Goal: Transaction & Acquisition: Purchase product/service

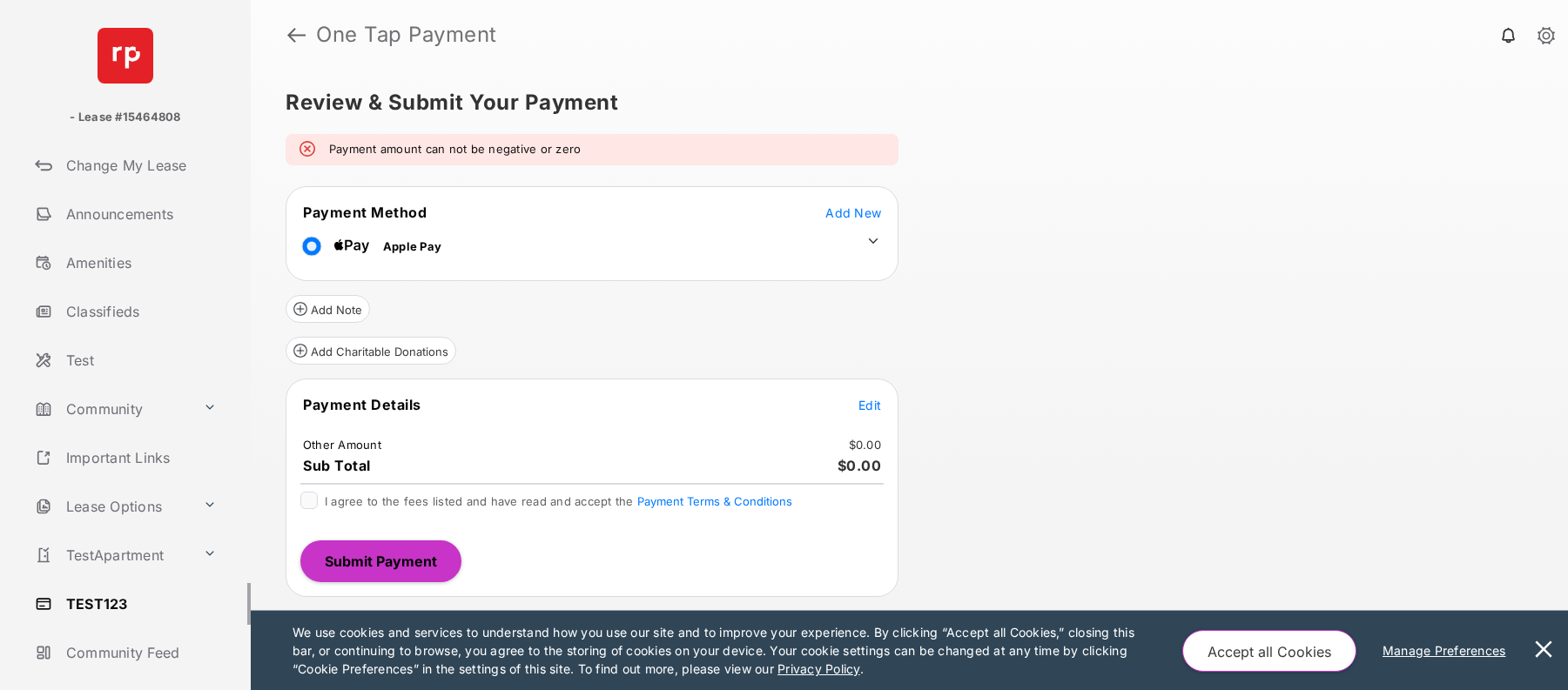
click at [872, 410] on span "Edit" at bounding box center [870, 406] width 23 height 15
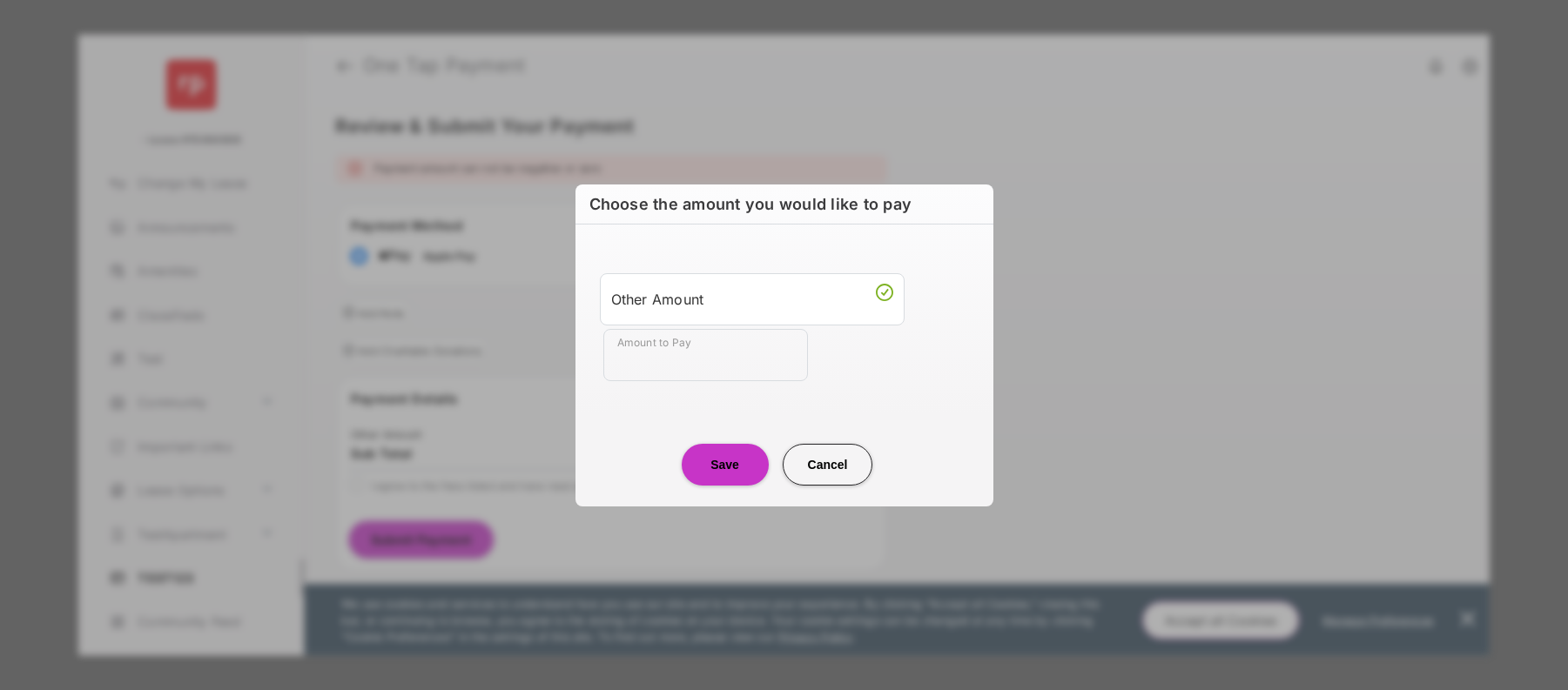
click at [684, 356] on input "Amount to Pay" at bounding box center [705, 355] width 204 height 52
type input "**"
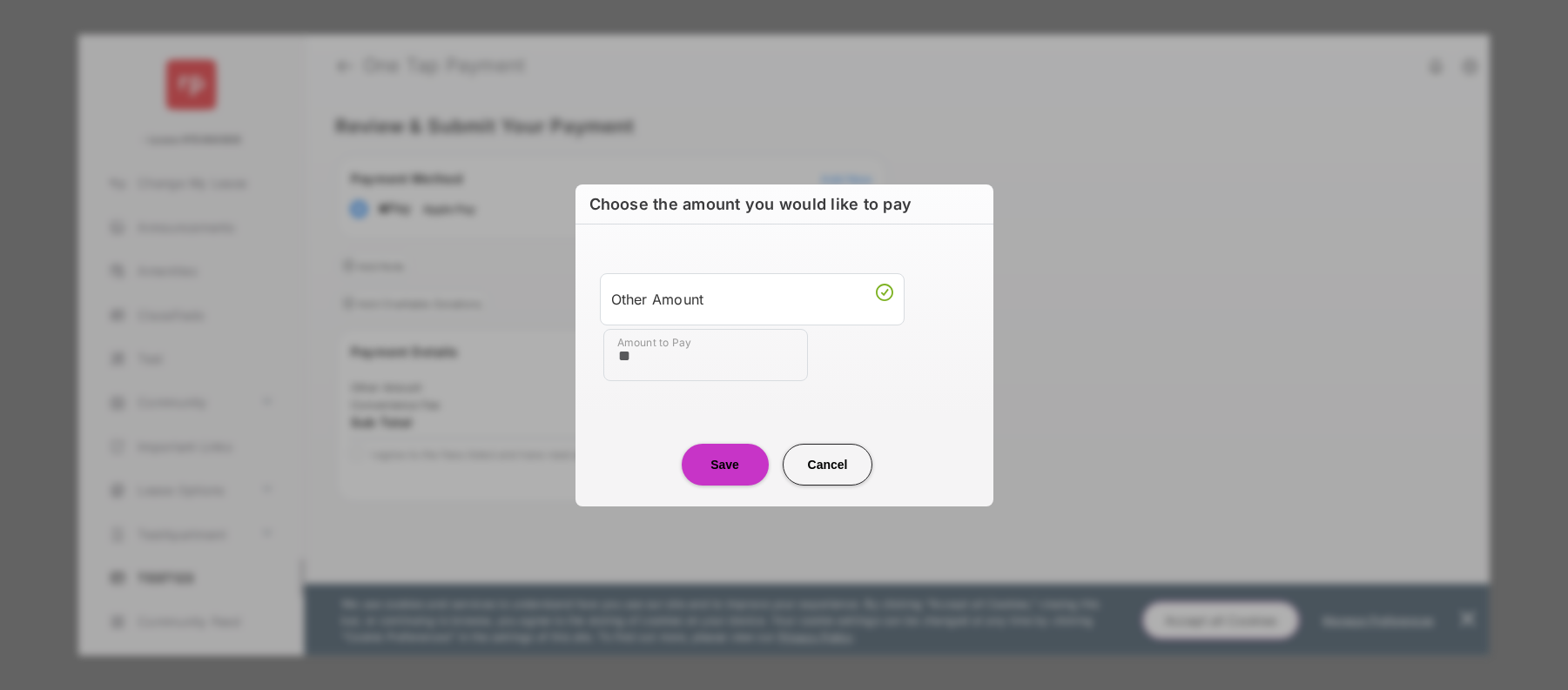
click at [724, 463] on button "Save" at bounding box center [725, 465] width 87 height 41
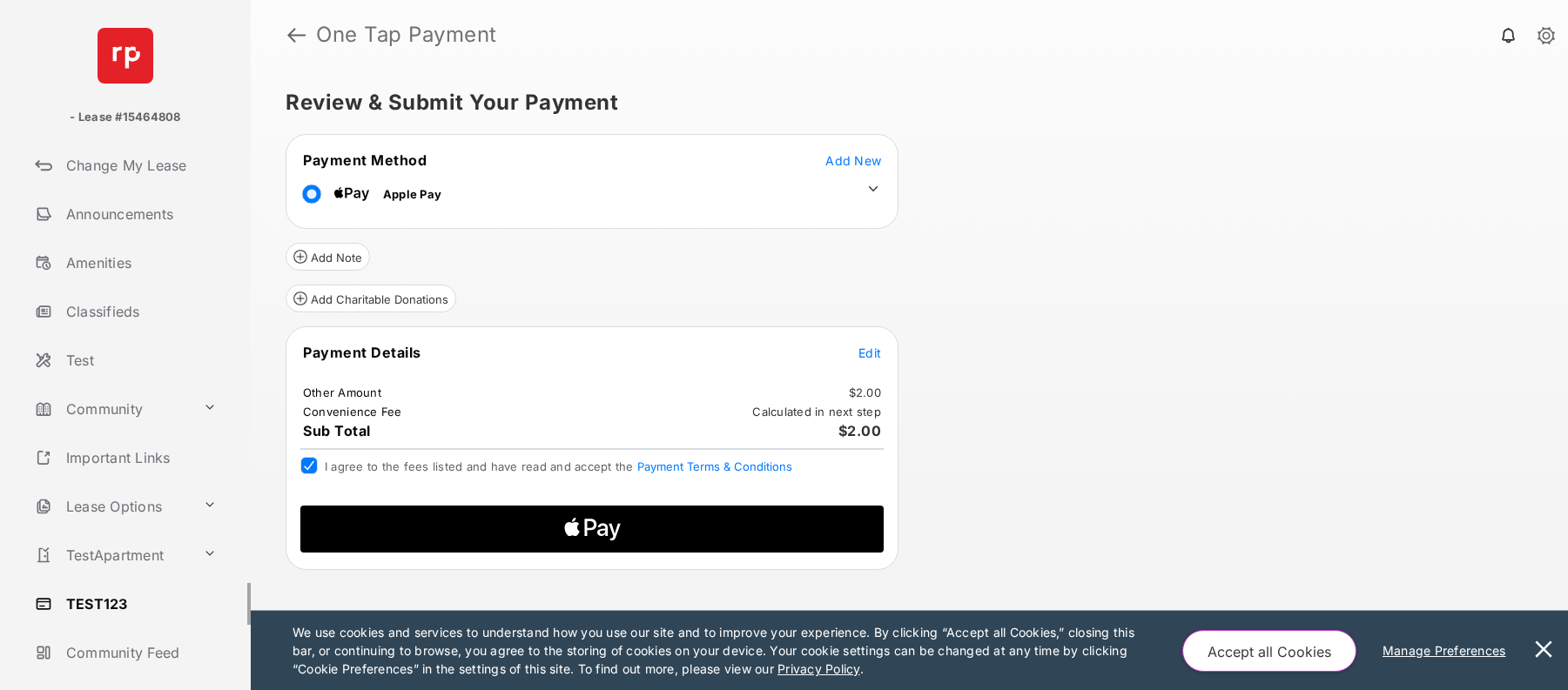
click at [508, 525] on icon "Apple Logo" at bounding box center [592, 529] width 278 height 47
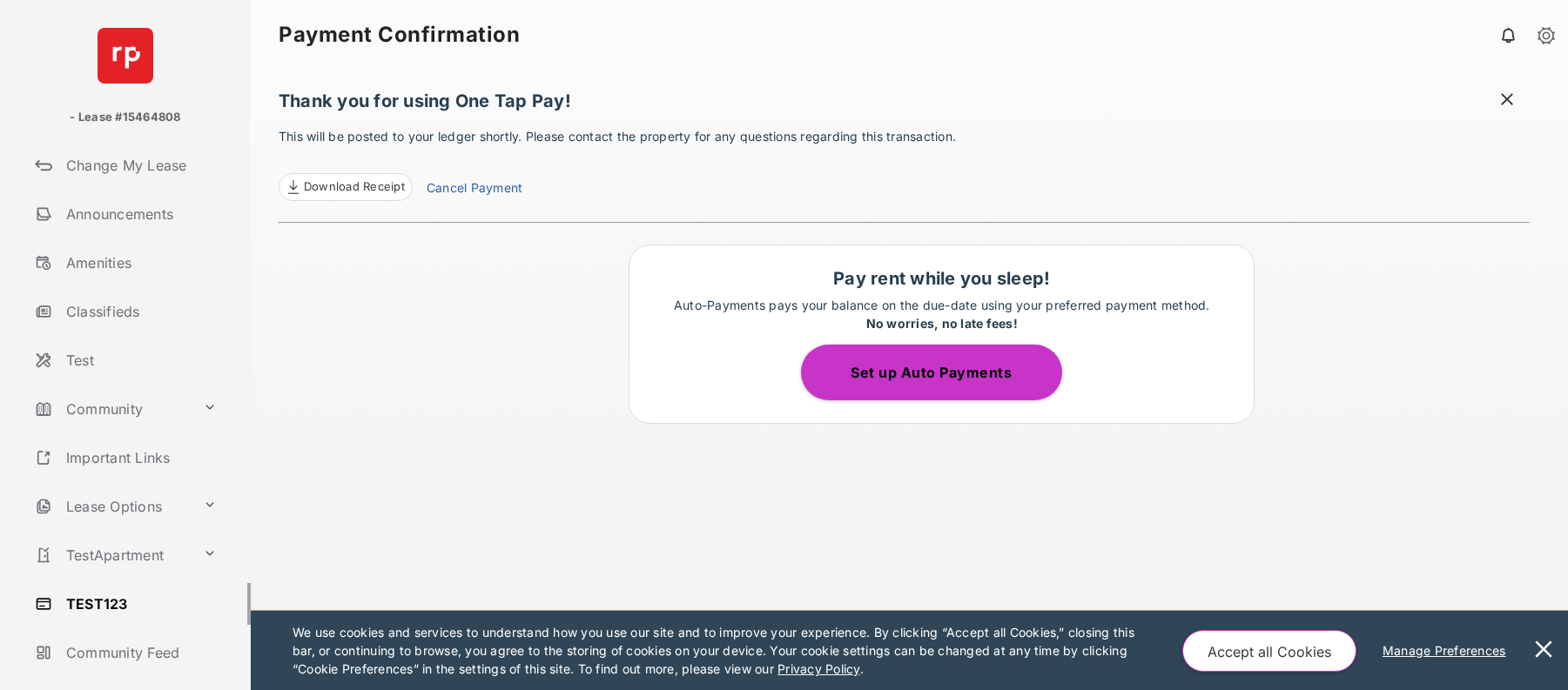
click at [96, 603] on link "TEST123" at bounding box center [139, 604] width 223 height 41
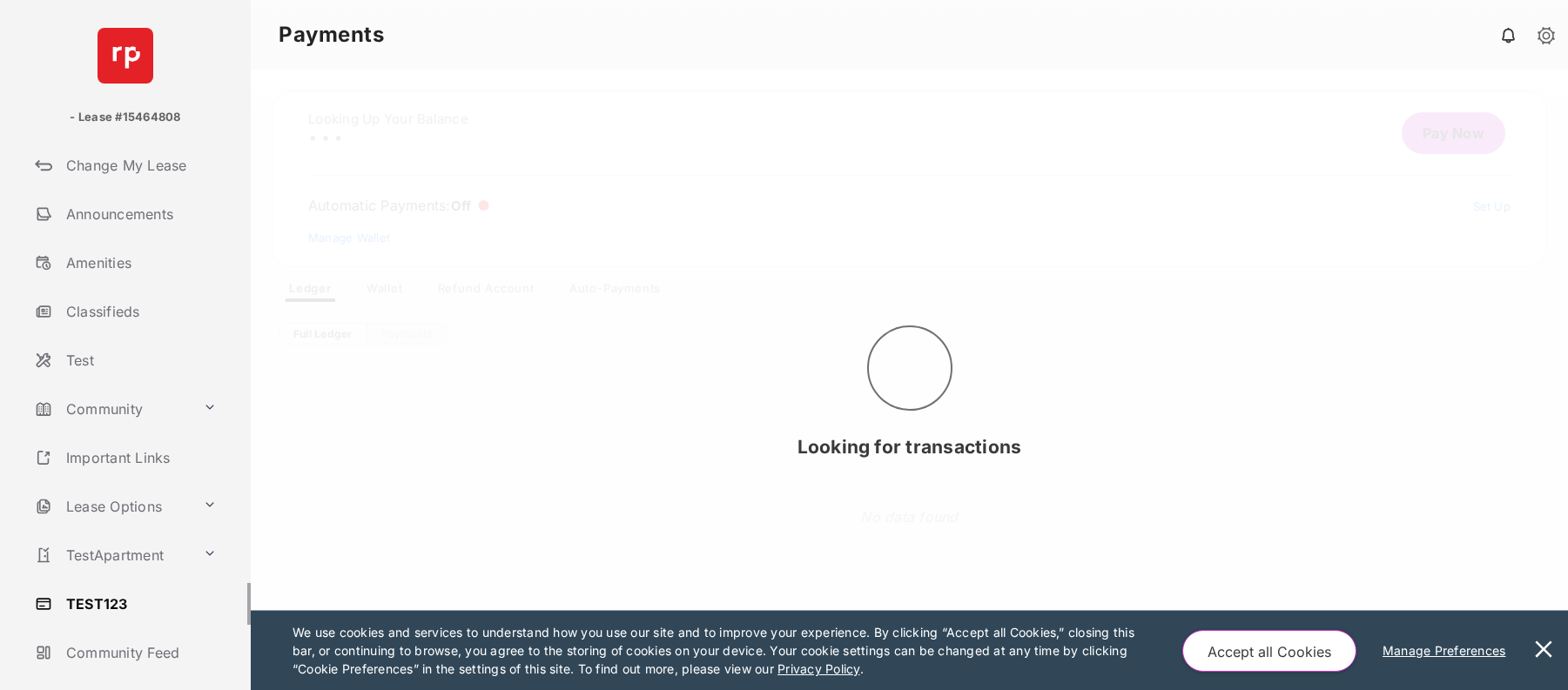
click at [1541, 655] on button at bounding box center [1543, 650] width 35 height 79
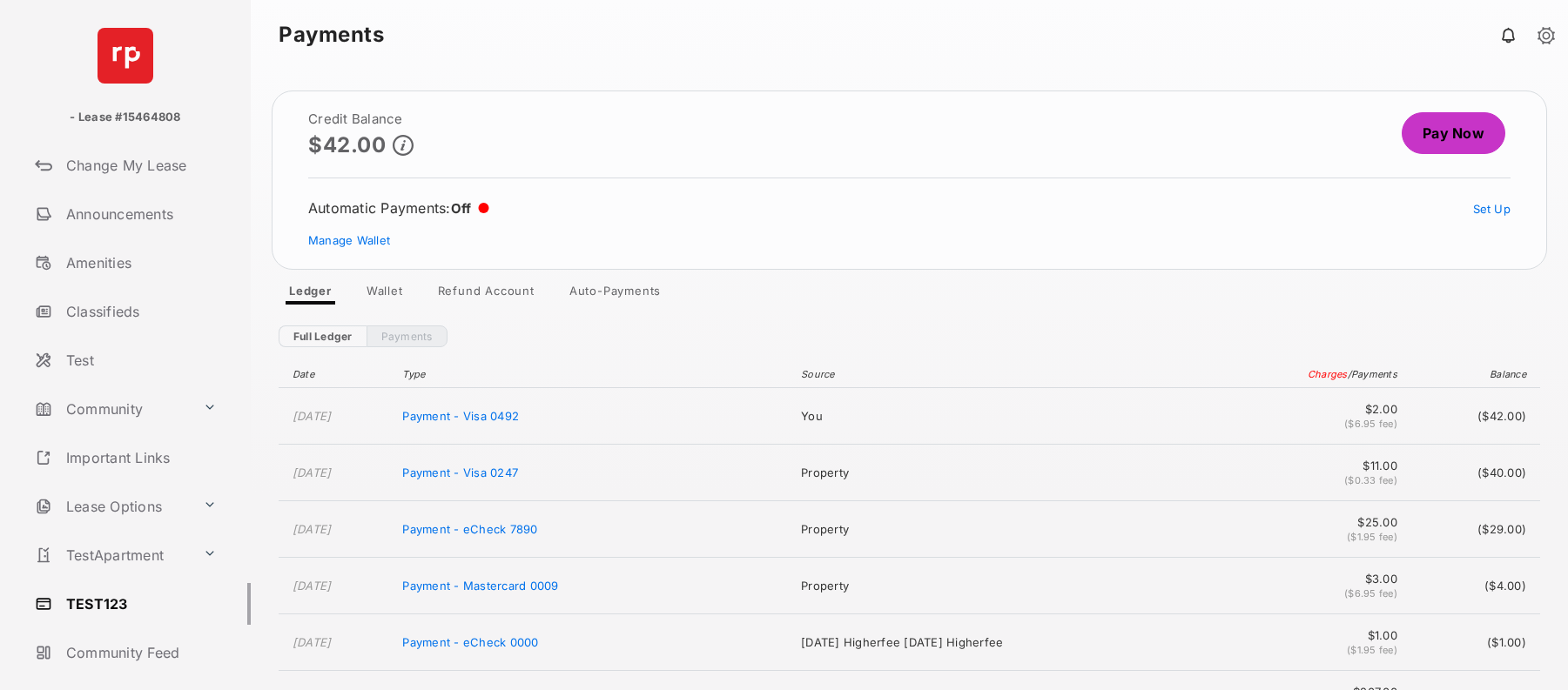
click at [1450, 136] on link "Pay Now" at bounding box center [1453, 133] width 104 height 41
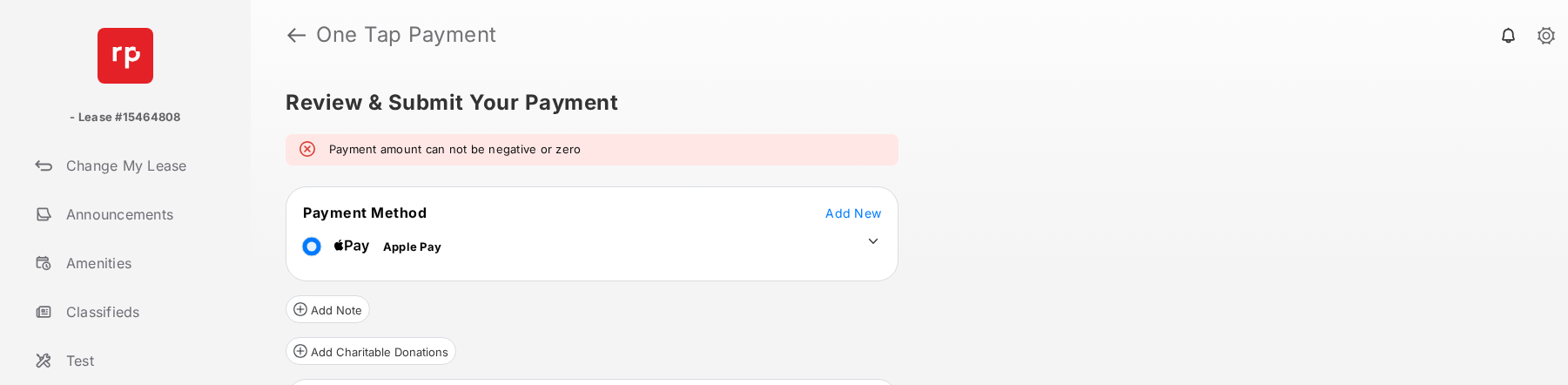
click at [873, 242] on icon at bounding box center [873, 241] width 9 height 6
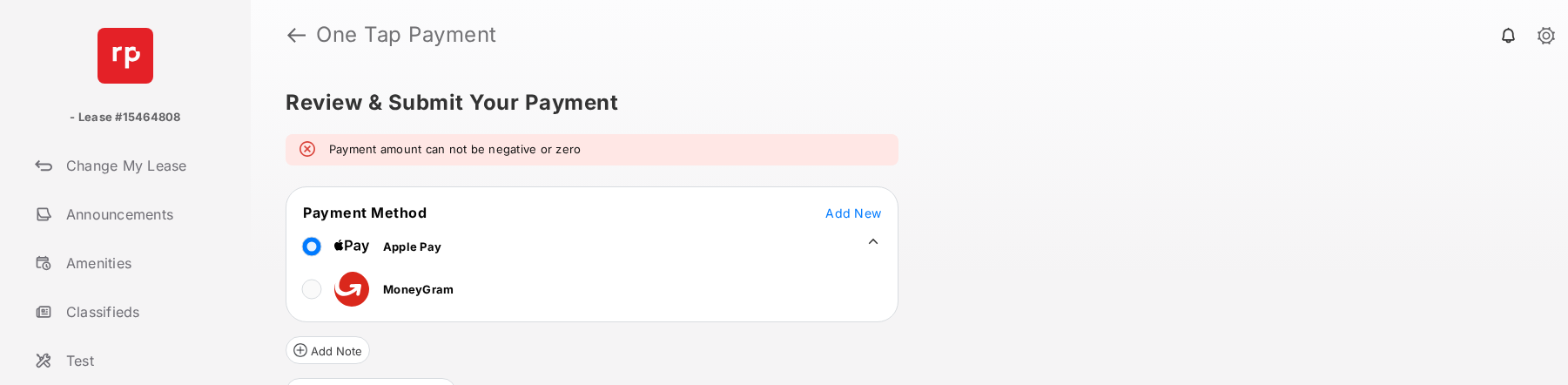
click at [423, 292] on span "MoneyGram" at bounding box center [418, 289] width 71 height 14
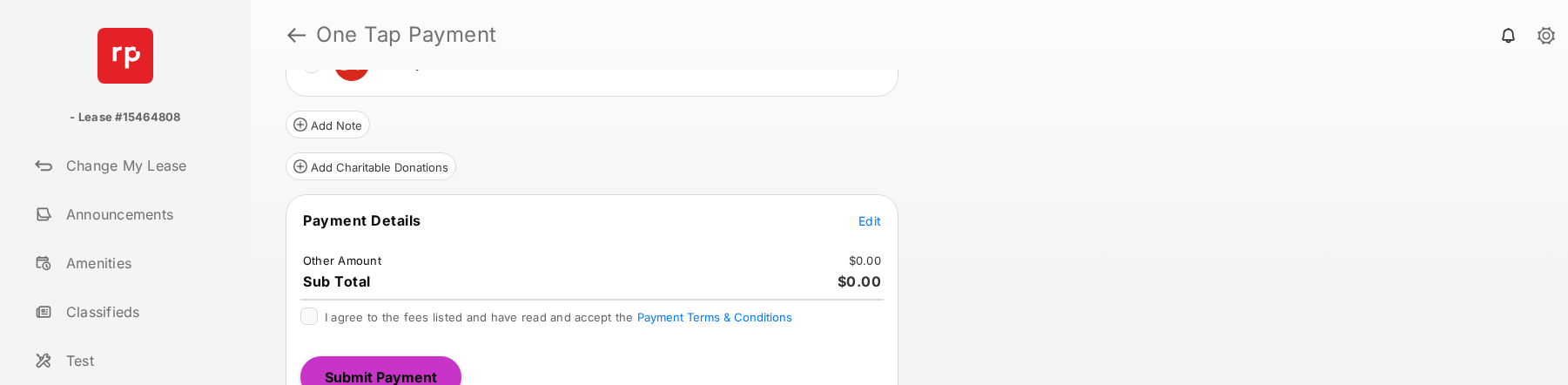
scroll to position [255, 0]
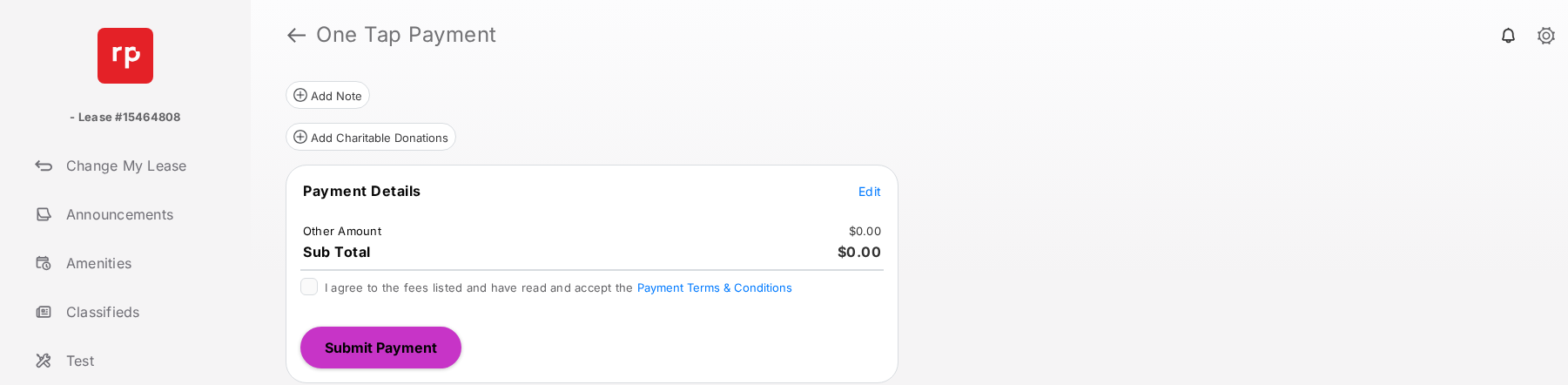
click at [871, 195] on span "Edit" at bounding box center [870, 191] width 23 height 15
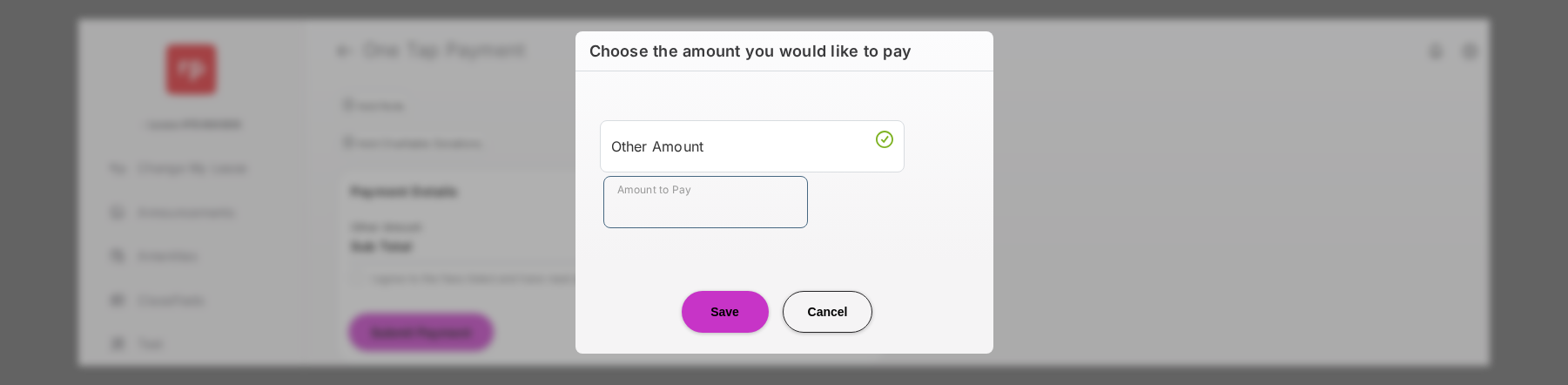
click at [635, 213] on input "Amount to Pay" at bounding box center [705, 201] width 204 height 52
type input "**"
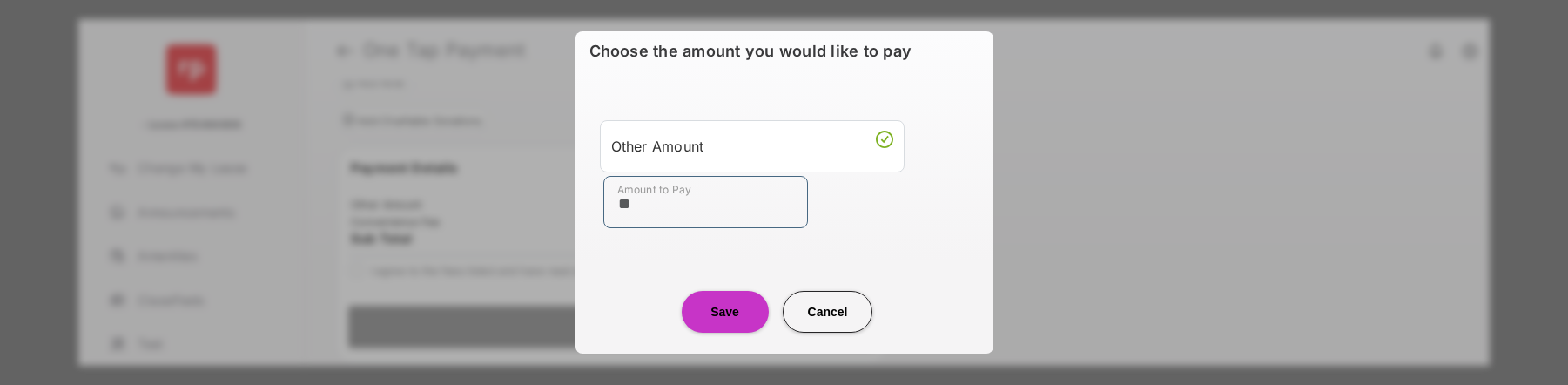
scroll to position [179, 0]
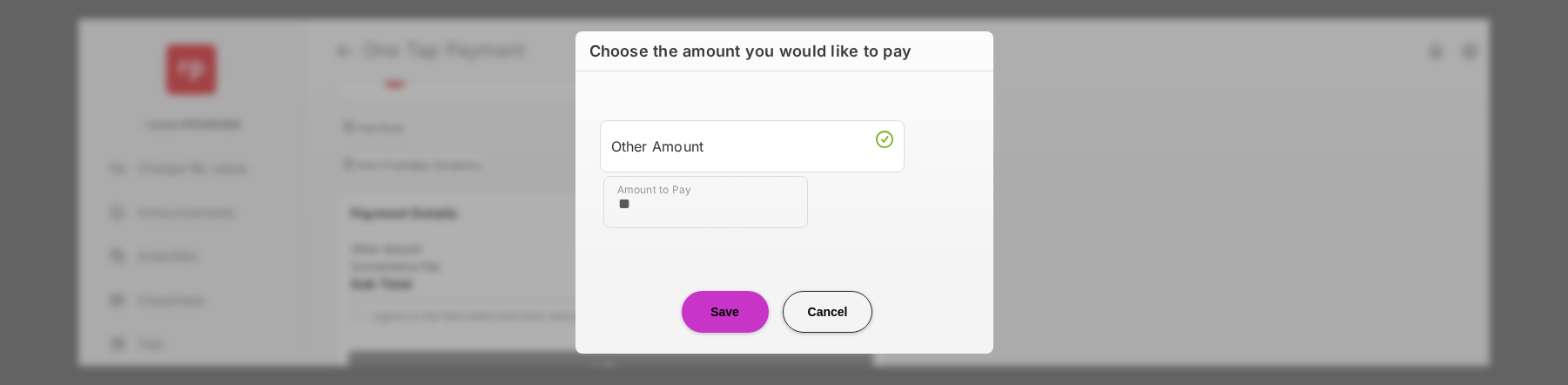
click at [725, 309] on button "Save" at bounding box center [725, 312] width 87 height 41
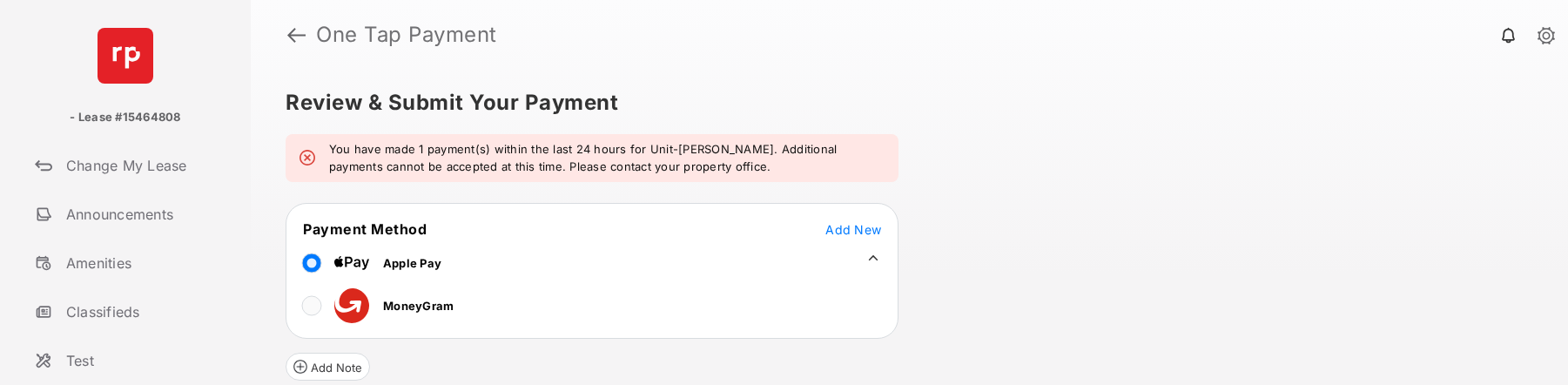
scroll to position [296, 0]
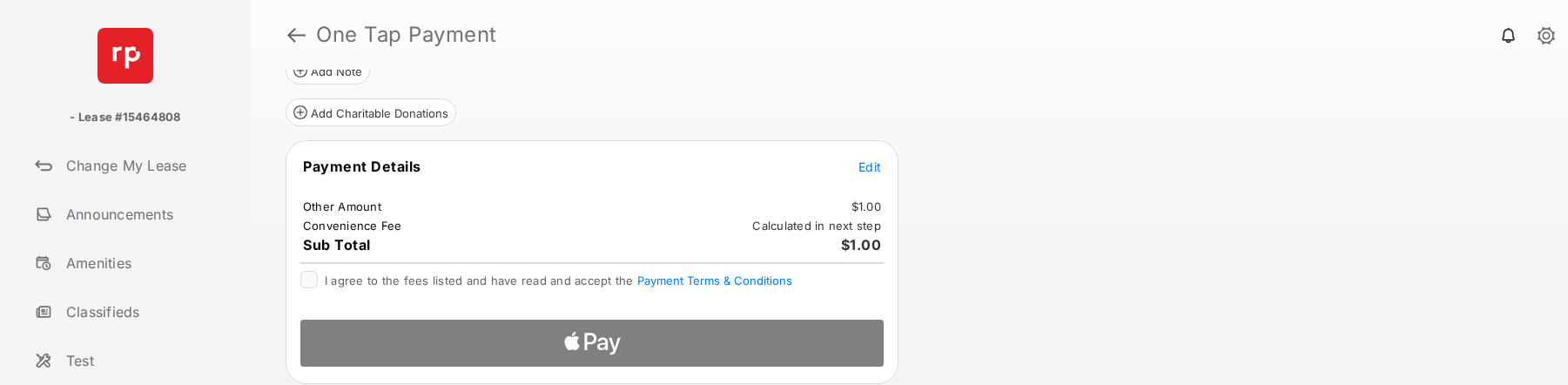
click at [630, 346] on div at bounding box center [591, 338] width 611 height 64
click at [597, 345] on div at bounding box center [591, 338] width 611 height 64
click at [520, 334] on div at bounding box center [591, 338] width 611 height 64
